Goal: Information Seeking & Learning: Learn about a topic

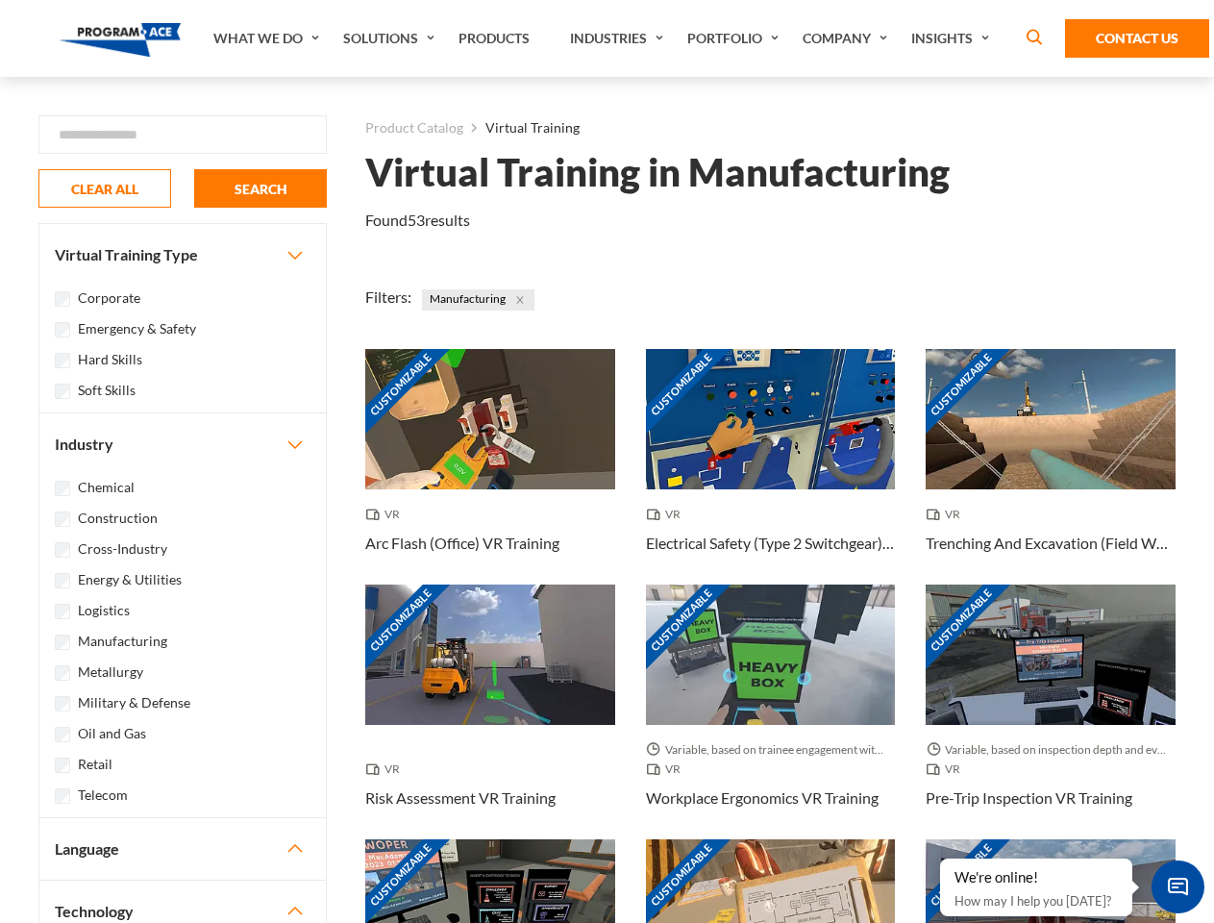
click at [268, 38] on link "What We Do" at bounding box center [269, 38] width 130 height 77
click at [391, 38] on link "Solutions" at bounding box center [391, 38] width 115 height 77
click at [619, 38] on link "Industries" at bounding box center [618, 38] width 117 height 77
click at [849, 38] on link "Company" at bounding box center [847, 38] width 109 height 77
click at [954, 38] on link "Insights" at bounding box center [953, 38] width 102 height 77
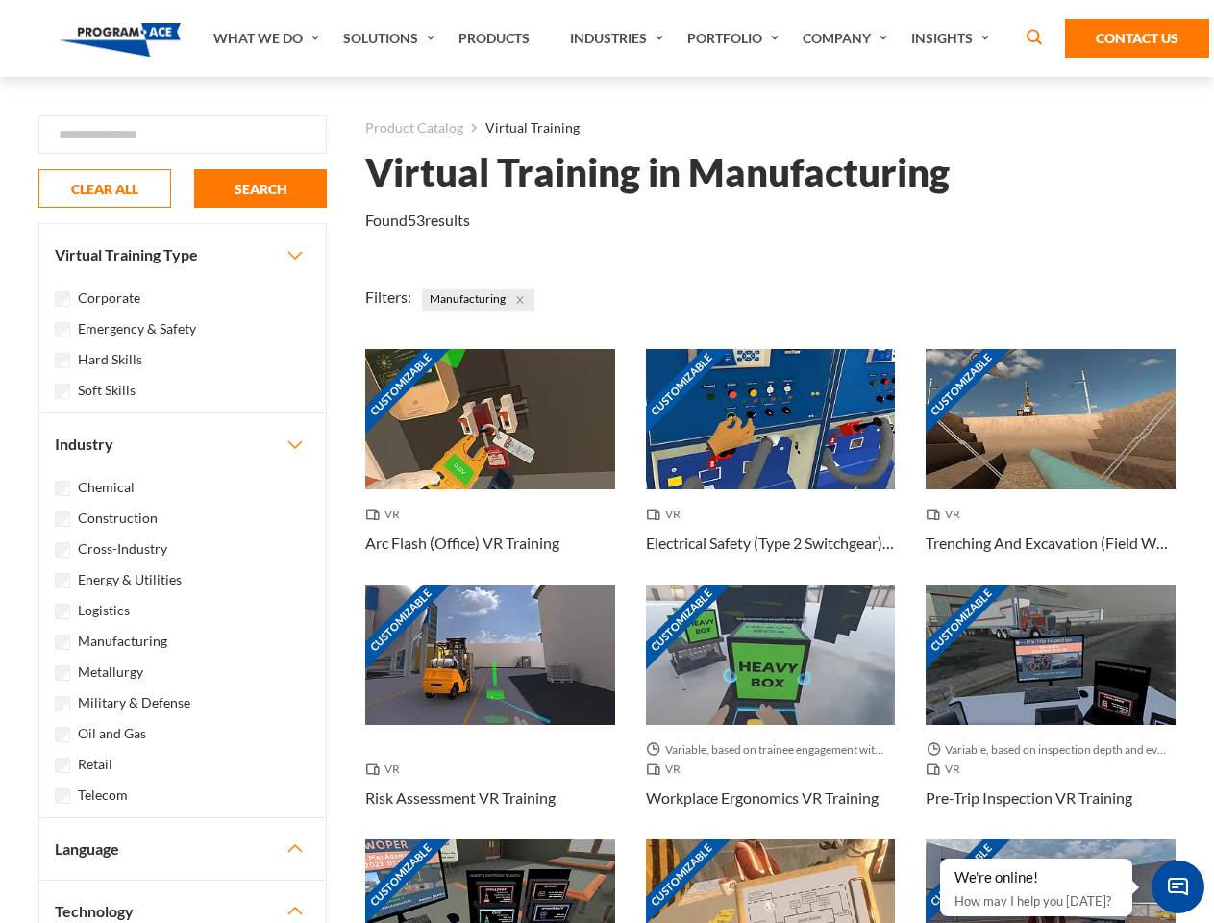
click at [0, 0] on div "Blog White Papers News" at bounding box center [0, 0] width 0 height 0
click at [0, 0] on strong "How Virtual Learning Can Enhance Workforce Productivity: A Guide for L&D Manage…" at bounding box center [0, 0] width 0 height 0
click at [1178, 886] on span "Minimize live chat window" at bounding box center [1178, 887] width 70 height 70
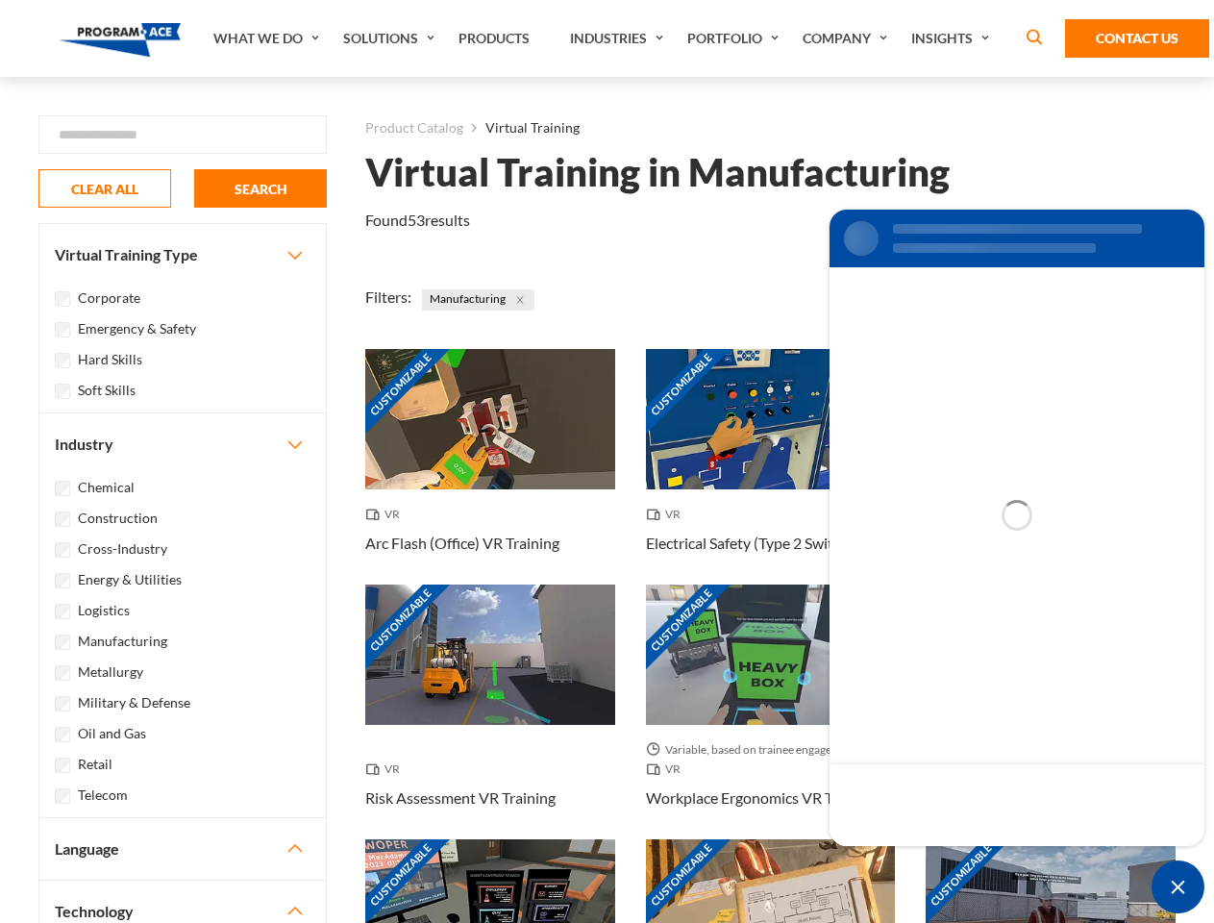
click at [941, 859] on div "Customizable" at bounding box center [1051, 909] width 250 height 140
